Goal: Transaction & Acquisition: Download file/media

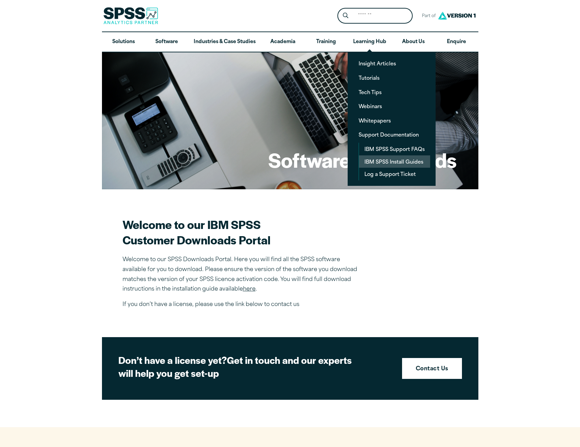
click at [387, 165] on link "IBM SPSS Install Guides" at bounding box center [394, 161] width 71 height 13
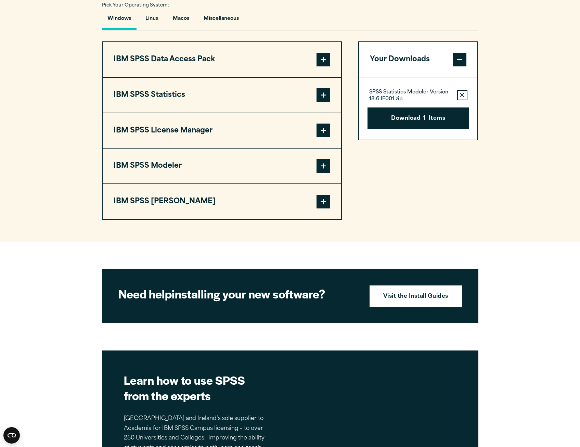
scroll to position [514, 0]
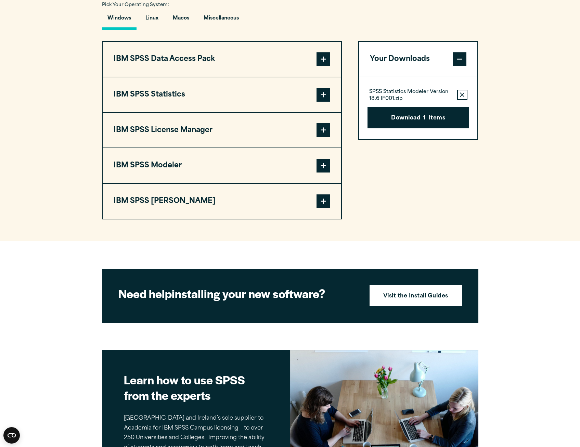
click at [321, 166] on span at bounding box center [324, 166] width 14 height 14
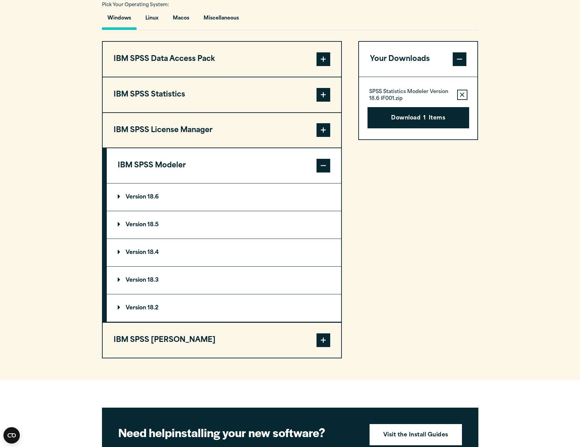
click at [466, 60] on span at bounding box center [460, 59] width 14 height 14
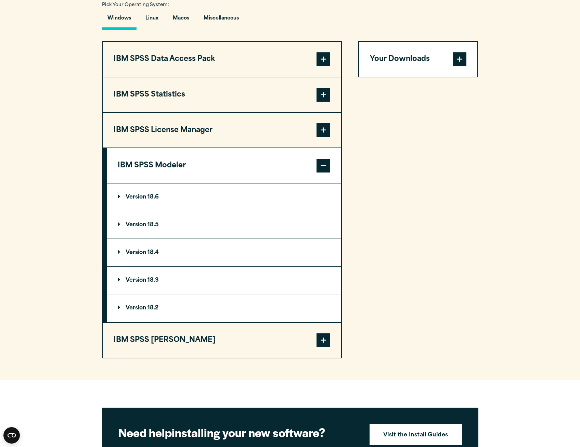
click at [125, 192] on summary "Version 18.6" at bounding box center [224, 197] width 235 height 27
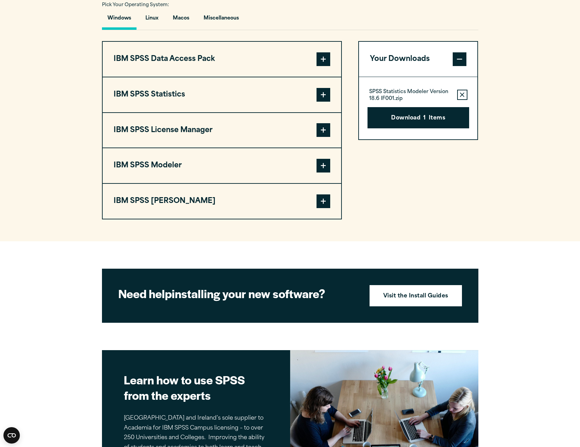
click at [323, 163] on span at bounding box center [324, 166] width 14 height 14
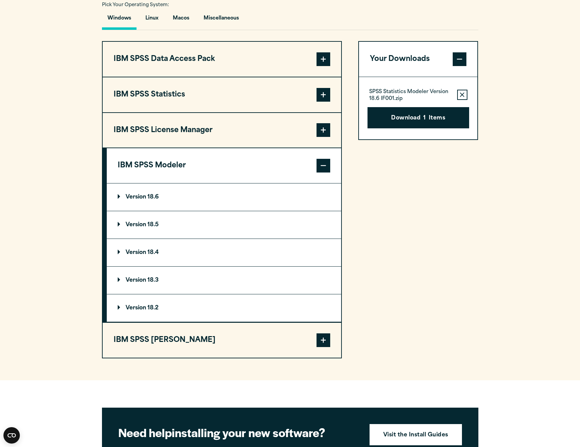
click at [280, 209] on summary "Version 18.6" at bounding box center [224, 197] width 235 height 27
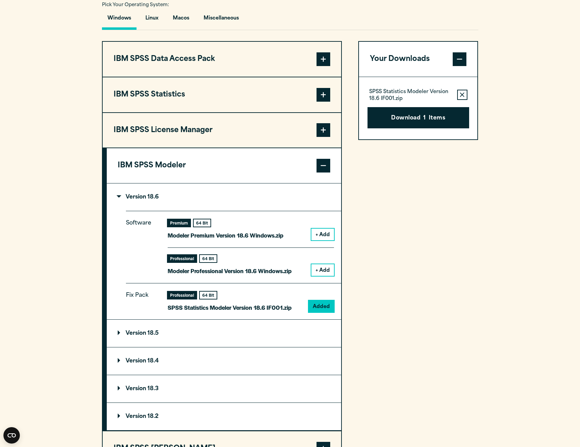
click at [320, 236] on button "+ Add" at bounding box center [323, 235] width 23 height 12
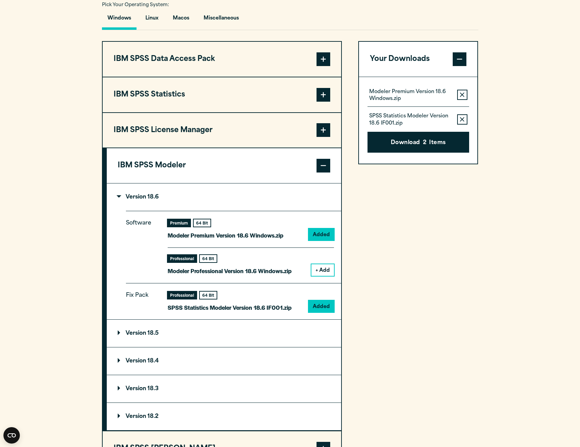
click at [461, 119] on icon "button" at bounding box center [462, 119] width 4 height 5
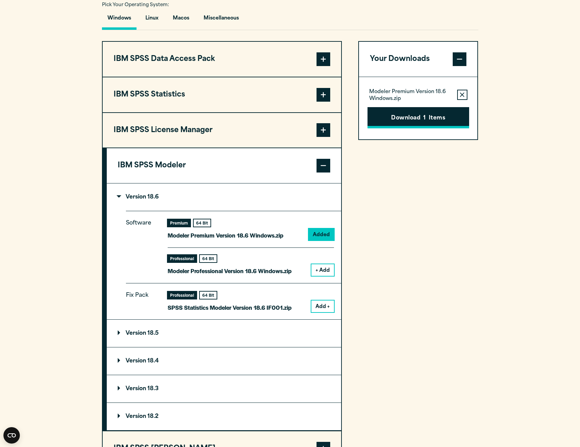
click at [412, 114] on button "Download 1 Items" at bounding box center [419, 117] width 102 height 21
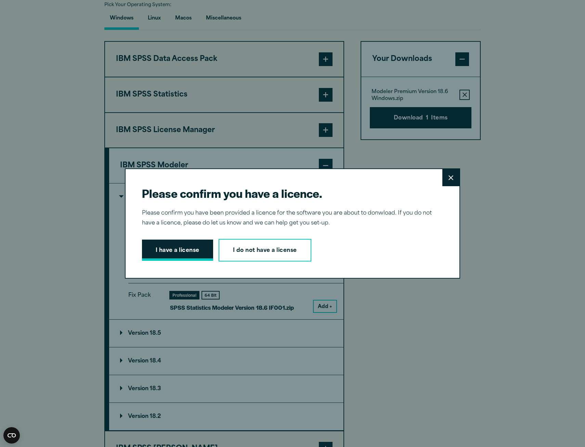
click at [190, 253] on button "I have a license" at bounding box center [177, 250] width 71 height 21
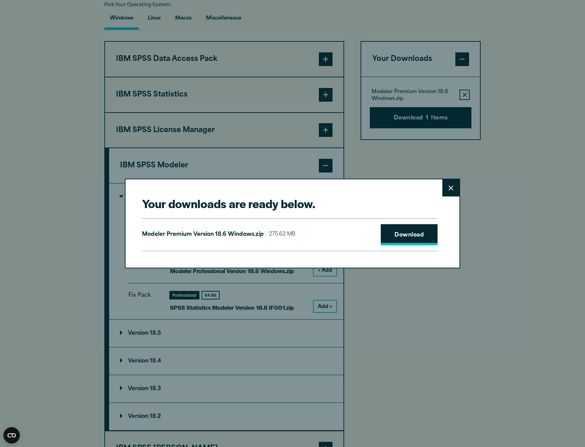
click at [402, 240] on link "Download" at bounding box center [409, 234] width 57 height 21
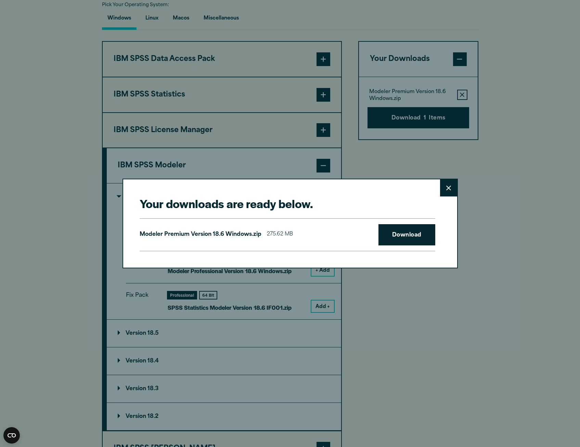
click at [21, 214] on div "Your downloads are ready below. Close Modeler Premium Version 18.6 Windows.zip …" at bounding box center [290, 223] width 580 height 447
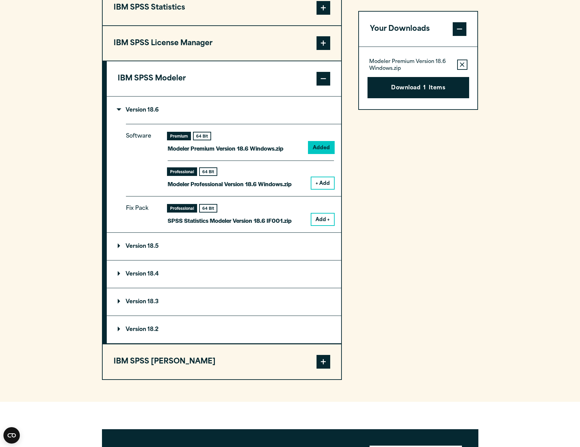
scroll to position [479, 0]
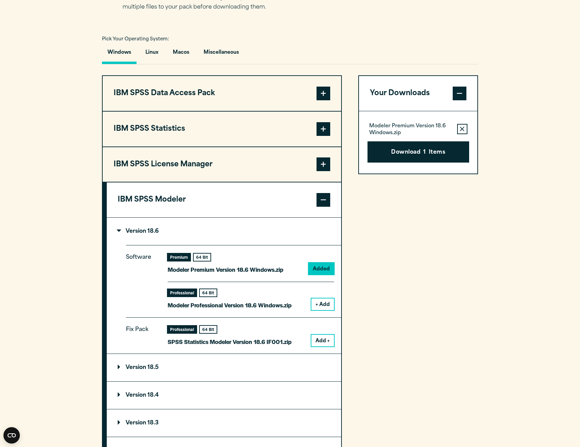
click at [203, 245] on summary "Version 18.6" at bounding box center [224, 231] width 235 height 27
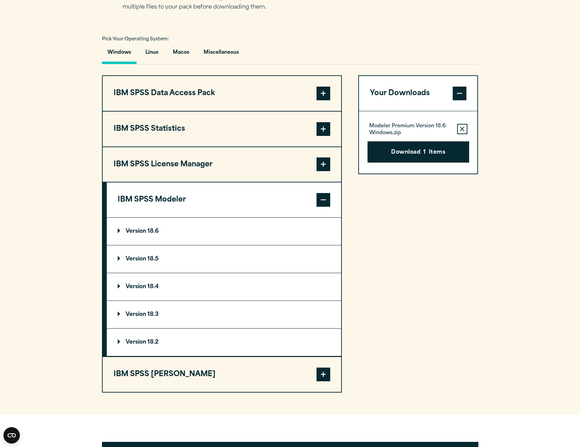
click at [320, 200] on span at bounding box center [324, 200] width 14 height 14
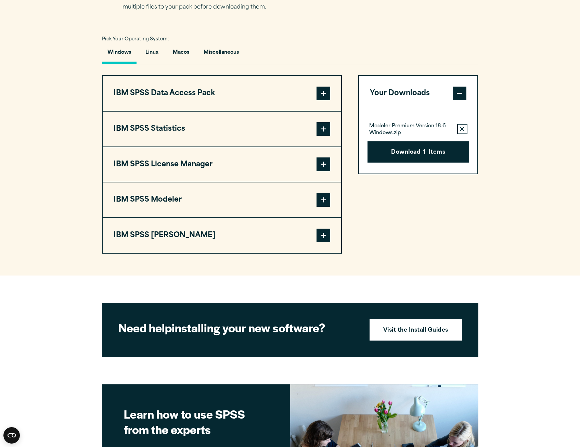
click at [175, 244] on button "IBM SPSS [PERSON_NAME]" at bounding box center [222, 235] width 239 height 35
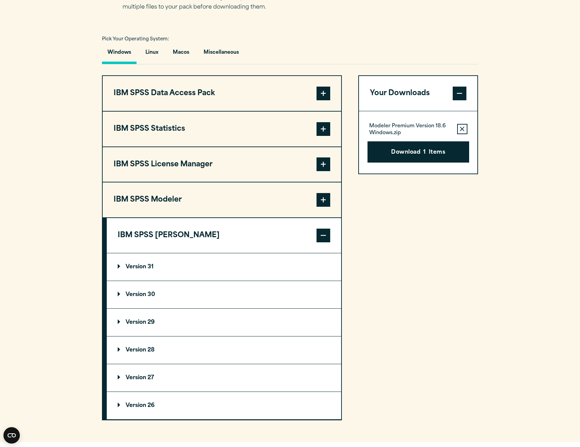
click at [173, 239] on button "IBM SPSS [PERSON_NAME]" at bounding box center [224, 235] width 235 height 35
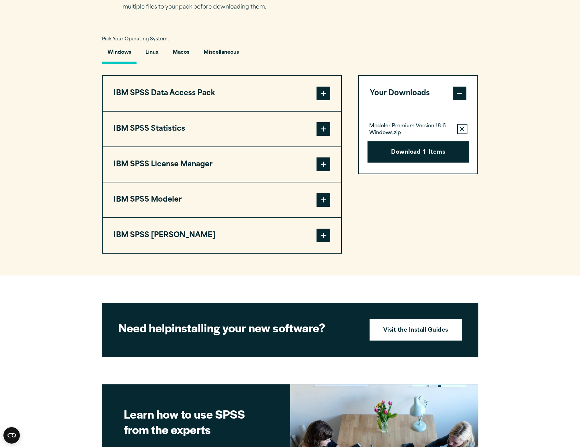
click at [179, 157] on button "IBM SPSS License Manager" at bounding box center [222, 164] width 239 height 35
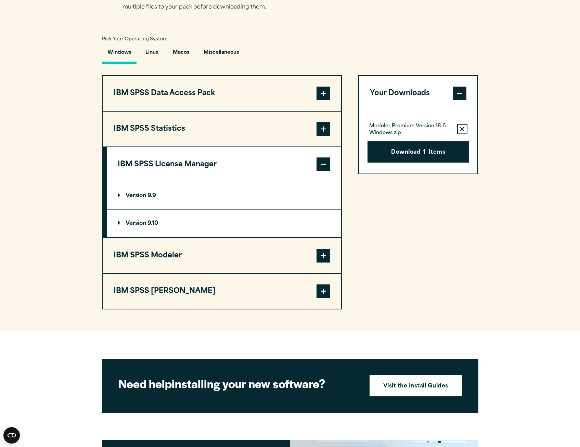
click at [179, 157] on button "IBM SPSS License Manager" at bounding box center [224, 164] width 235 height 35
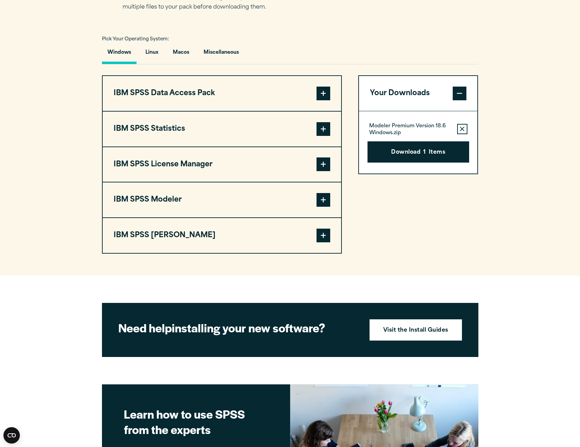
click at [168, 129] on button "IBM SPSS Statistics" at bounding box center [222, 129] width 239 height 35
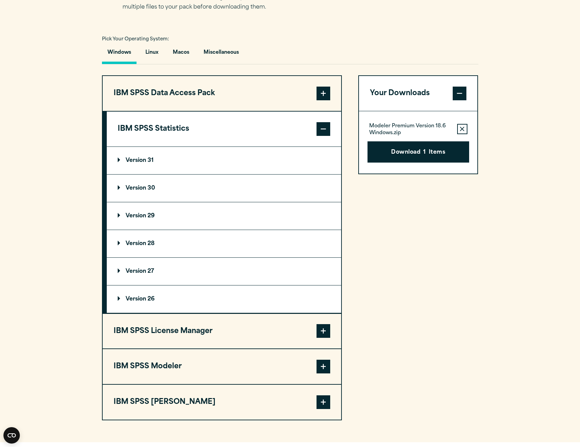
click at [168, 129] on button "IBM SPSS Statistics" at bounding box center [224, 129] width 235 height 35
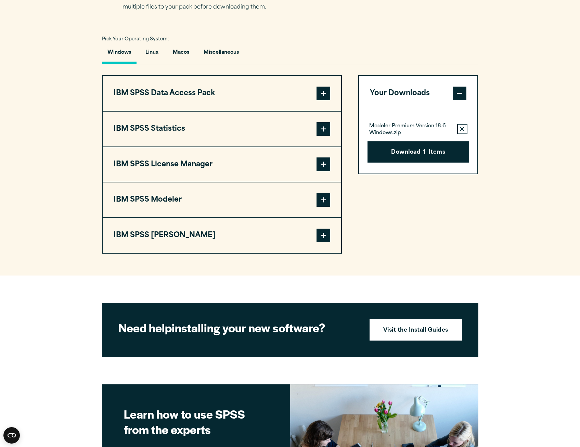
click at [185, 75] on div "Pick Your Operating System: Windows Linux [GEOGRAPHIC_DATA] Miscellaneous IBM S…" at bounding box center [290, 143] width 377 height 219
click at [213, 52] on button "Miscellaneous" at bounding box center [221, 55] width 46 height 20
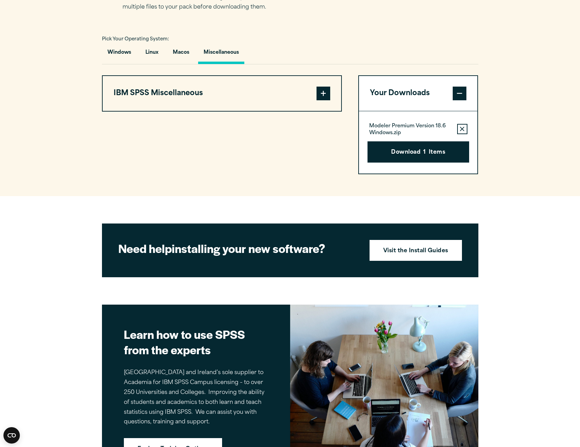
click at [169, 98] on button "IBM SPSS Miscellaneous" at bounding box center [222, 93] width 239 height 35
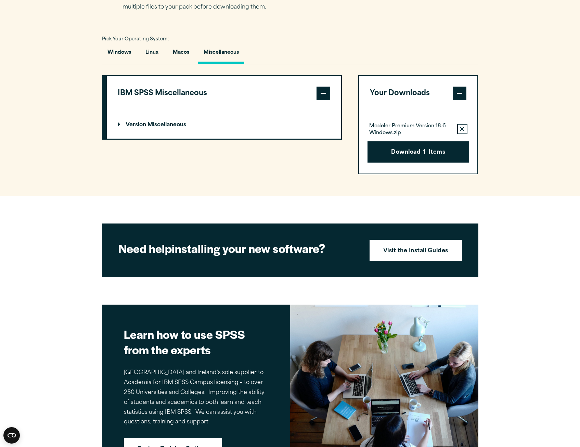
click at [165, 121] on summary "Version Miscellaneous" at bounding box center [224, 124] width 235 height 27
